Goal: Task Accomplishment & Management: Manage account settings

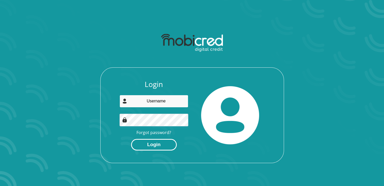
type input "[EMAIL_ADDRESS][DOMAIN_NAME]"
click at [155, 148] on button "Login" at bounding box center [154, 145] width 46 height 12
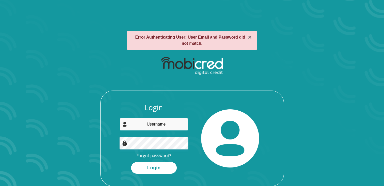
type input "[EMAIL_ADDRESS][DOMAIN_NAME]"
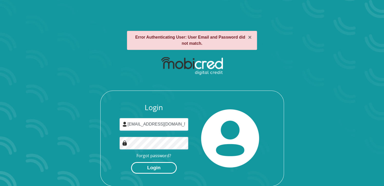
click at [156, 168] on button "Login" at bounding box center [154, 168] width 46 height 12
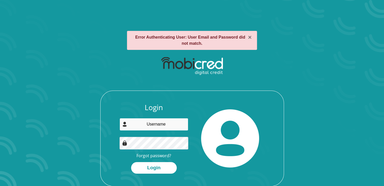
type input "[EMAIL_ADDRESS][DOMAIN_NAME]"
click at [156, 155] on link "Forgot password?" at bounding box center [154, 155] width 35 height 6
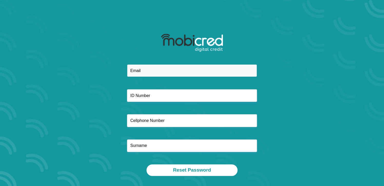
click at [168, 70] on input "email" at bounding box center [192, 70] width 130 height 13
type input "[EMAIL_ADDRESS][DOMAIN_NAME]"
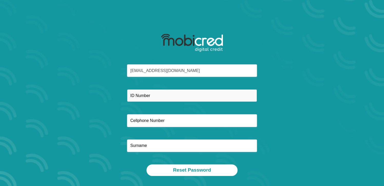
type input "0825445998"
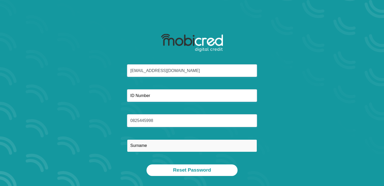
type input "Mathonsi"
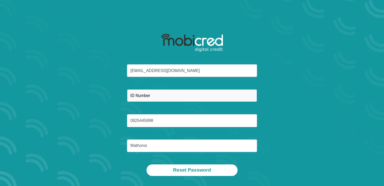
click at [156, 99] on input "text" at bounding box center [192, 95] width 130 height 13
type input "G"
type input "9704215625086"
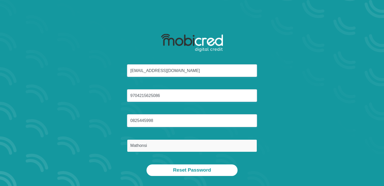
click at [173, 146] on input "Mathonsi" at bounding box center [192, 145] width 130 height 13
type input "M"
type input "Mathonsi"
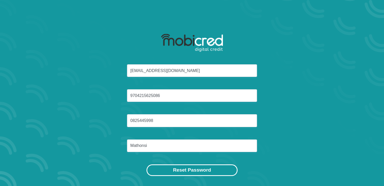
click at [177, 167] on button "Reset Password" at bounding box center [192, 170] width 91 height 12
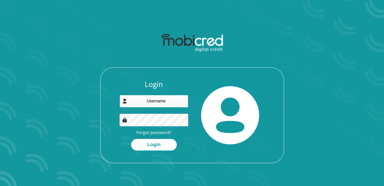
type input "[EMAIL_ADDRESS][DOMAIN_NAME]"
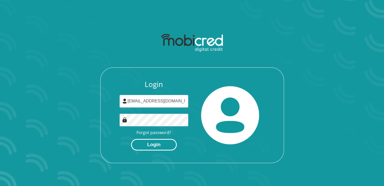
click at [145, 145] on button "Login" at bounding box center [154, 145] width 46 height 12
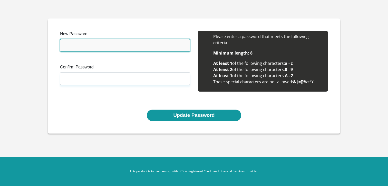
click at [135, 42] on input "New Password" at bounding box center [125, 45] width 130 height 13
type input "Mqondisi2000"
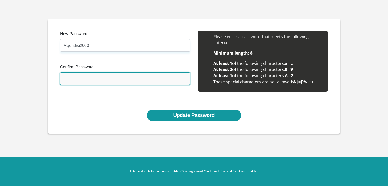
type input "Mqondisi2000"
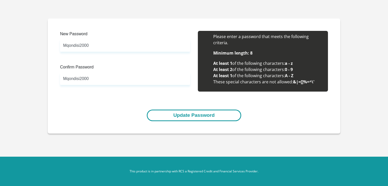
click at [182, 112] on button "Update Password" at bounding box center [194, 115] width 94 height 12
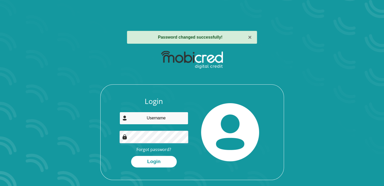
type input "[EMAIL_ADDRESS][DOMAIN_NAME]"
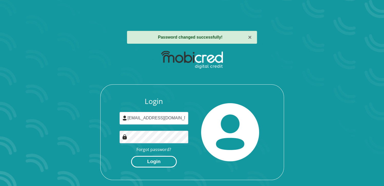
click at [152, 161] on button "Login" at bounding box center [154, 162] width 46 height 12
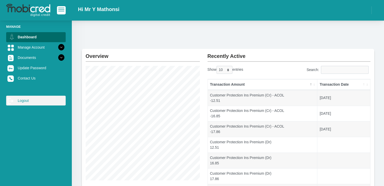
click at [14, 101] on link "log out Logout" at bounding box center [36, 100] width 60 height 10
